Goal: Task Accomplishment & Management: Use online tool/utility

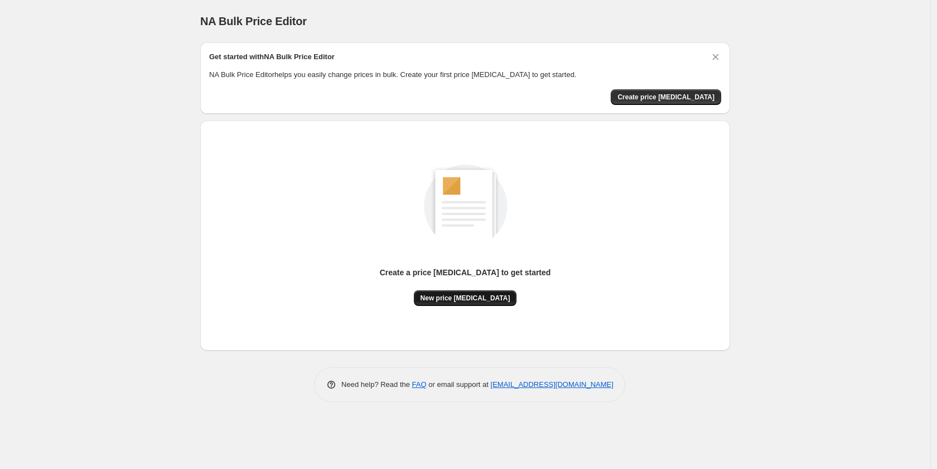
click at [475, 293] on span "New price [MEDICAL_DATA]" at bounding box center [466, 297] width 90 height 9
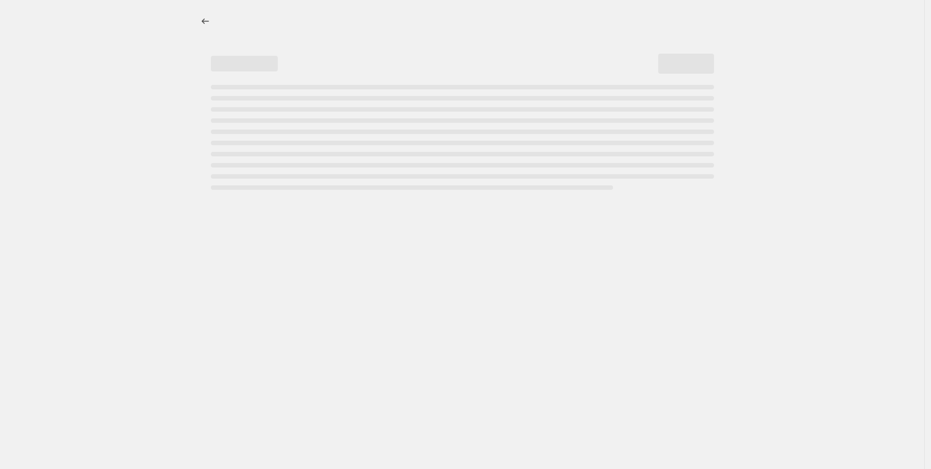
select select "percentage"
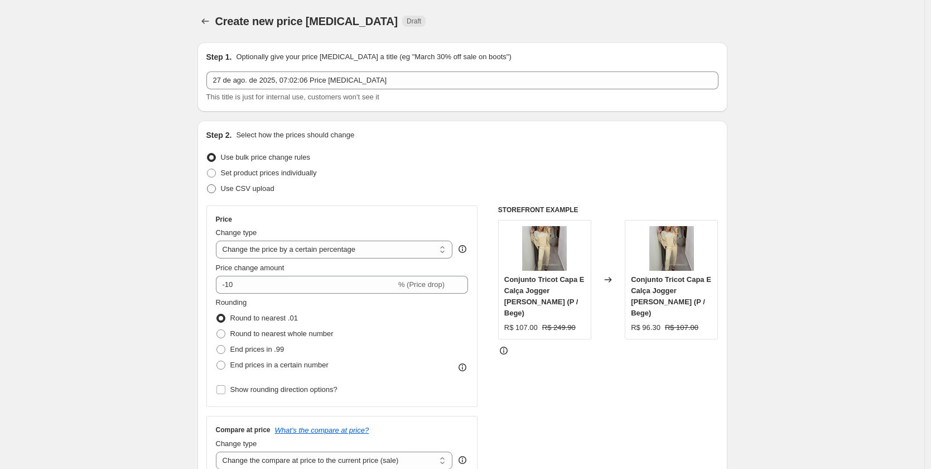
click at [244, 190] on span "Use CSV upload" at bounding box center [248, 188] width 54 height 8
click at [207, 185] on input "Use CSV upload" at bounding box center [207, 184] width 1 height 1
radio input "true"
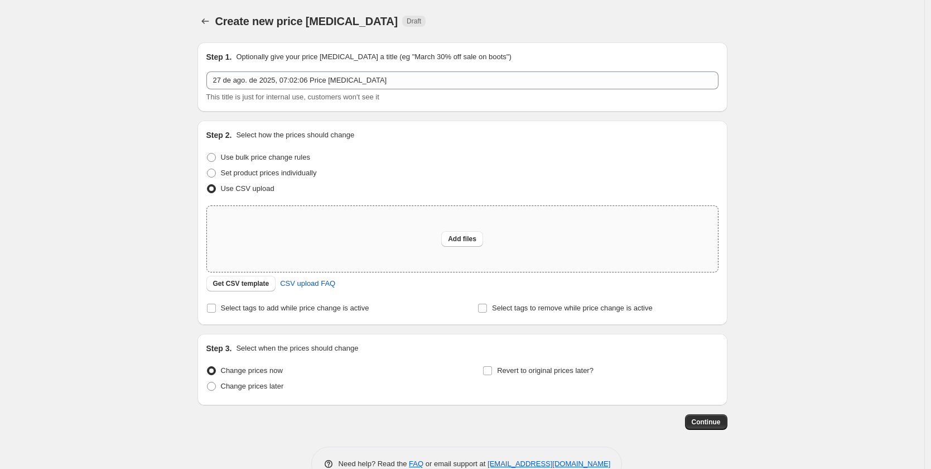
click at [432, 234] on div "Add files" at bounding box center [462, 239] width 511 height 66
type input "C:\fakepath\products_export_1.csv"
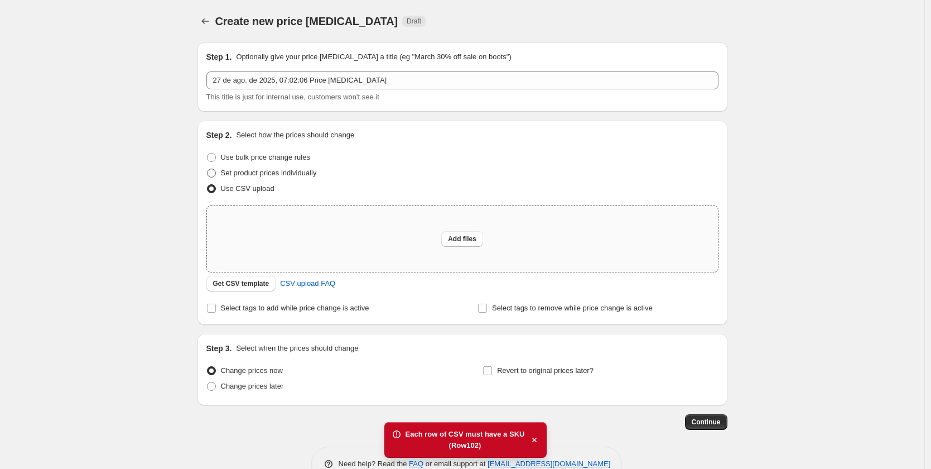
click at [301, 170] on span "Set product prices individually" at bounding box center [269, 172] width 96 height 8
click at [207, 169] on input "Set product prices individually" at bounding box center [207, 168] width 1 height 1
radio input "true"
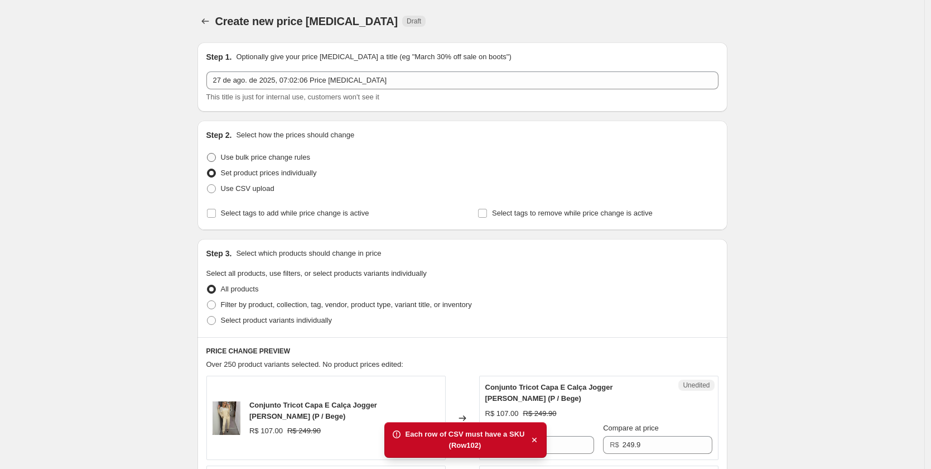
click at [299, 156] on span "Use bulk price change rules" at bounding box center [265, 157] width 89 height 8
click at [207, 153] on input "Use bulk price change rules" at bounding box center [207, 153] width 1 height 1
radio input "true"
select select "percentage"
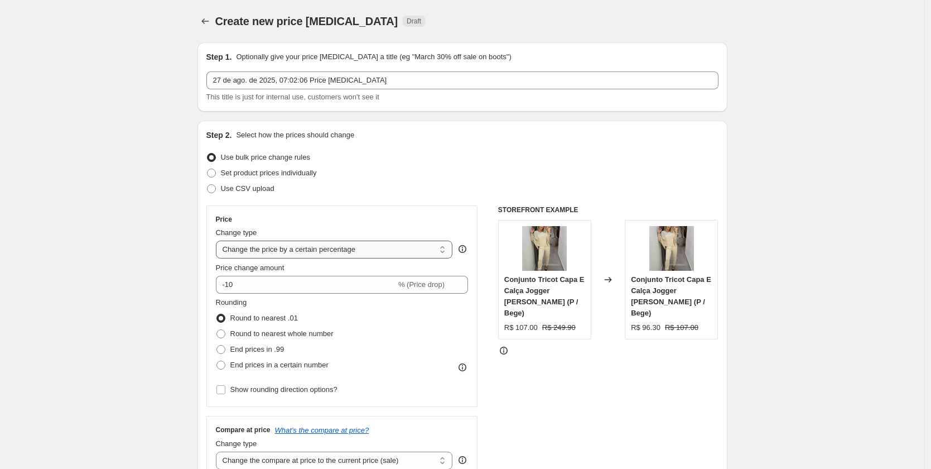
click at [348, 244] on select "Change the price to a certain amount Change the price by a certain amount Chang…" at bounding box center [334, 249] width 237 height 18
click at [211, 20] on icon "Price change jobs" at bounding box center [205, 21] width 11 height 11
